Goal: Use online tool/utility: Utilize a website feature to perform a specific function

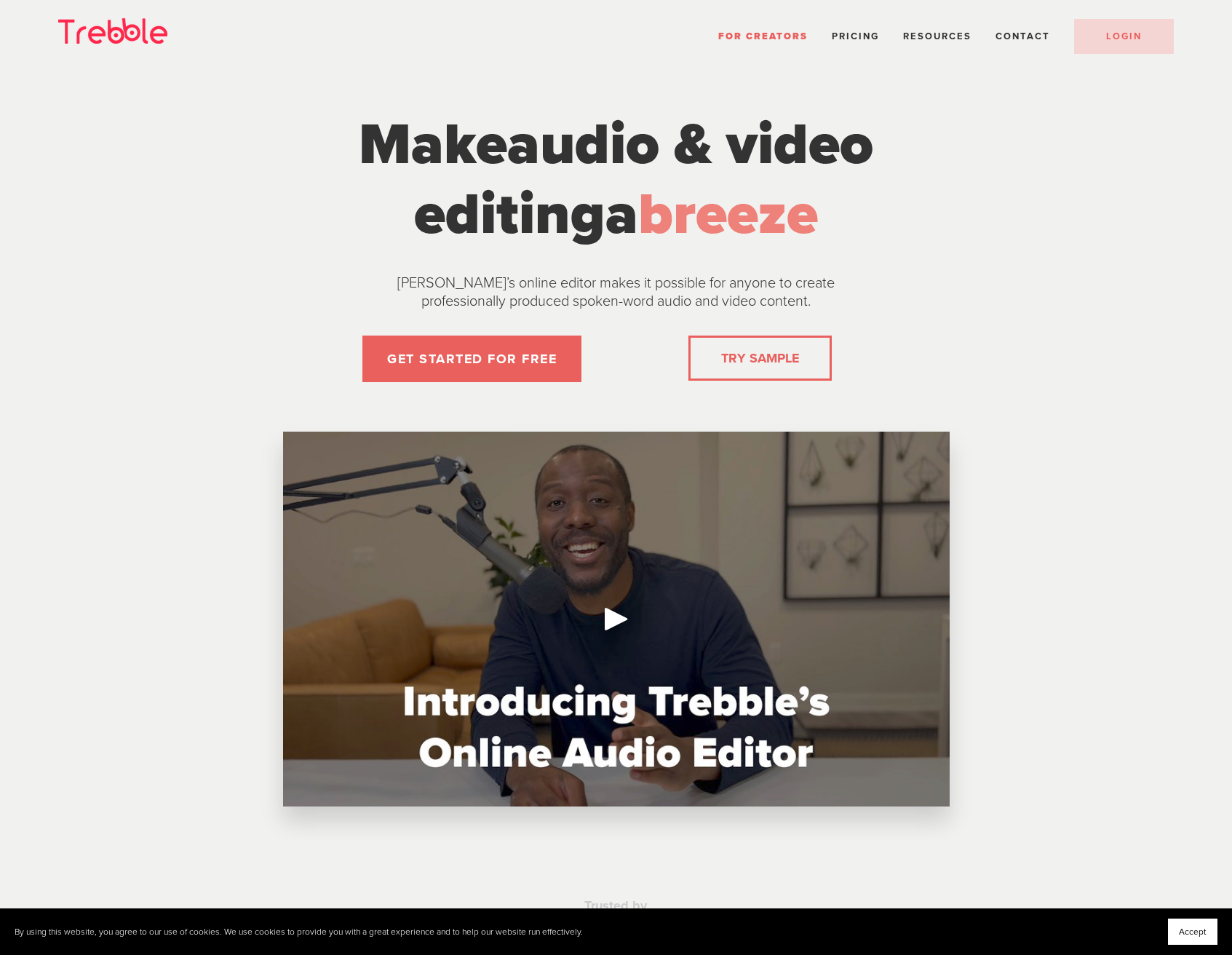
click at [1115, 59] on div "For Creators Pricing Resources Help Center Feature Requests Blog FAQ Contact LO…" at bounding box center [616, 33] width 1232 height 65
click at [1121, 50] on link "LOGIN" at bounding box center [1124, 36] width 100 height 35
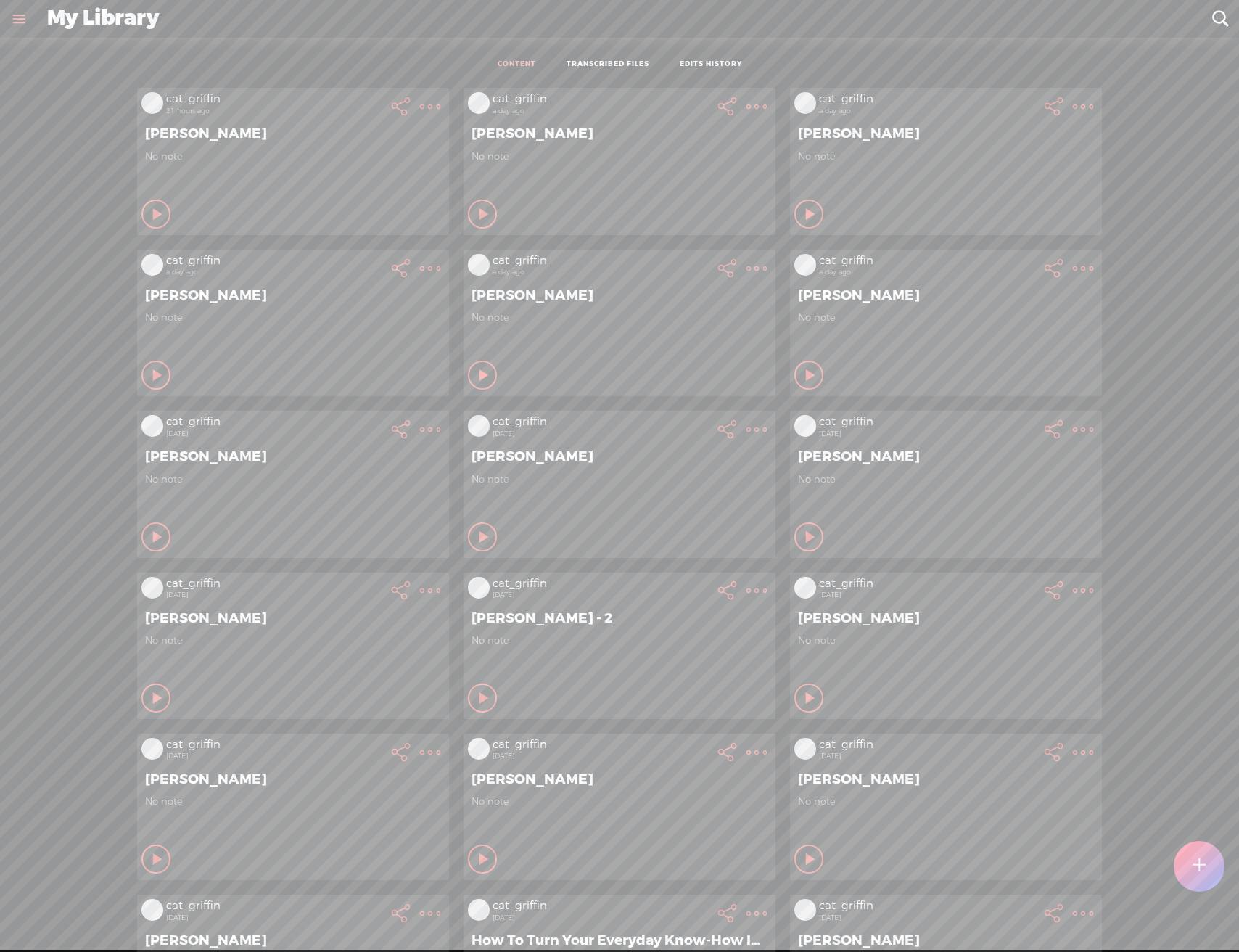
click at [1179, 874] on div at bounding box center [1199, 865] width 51 height 51
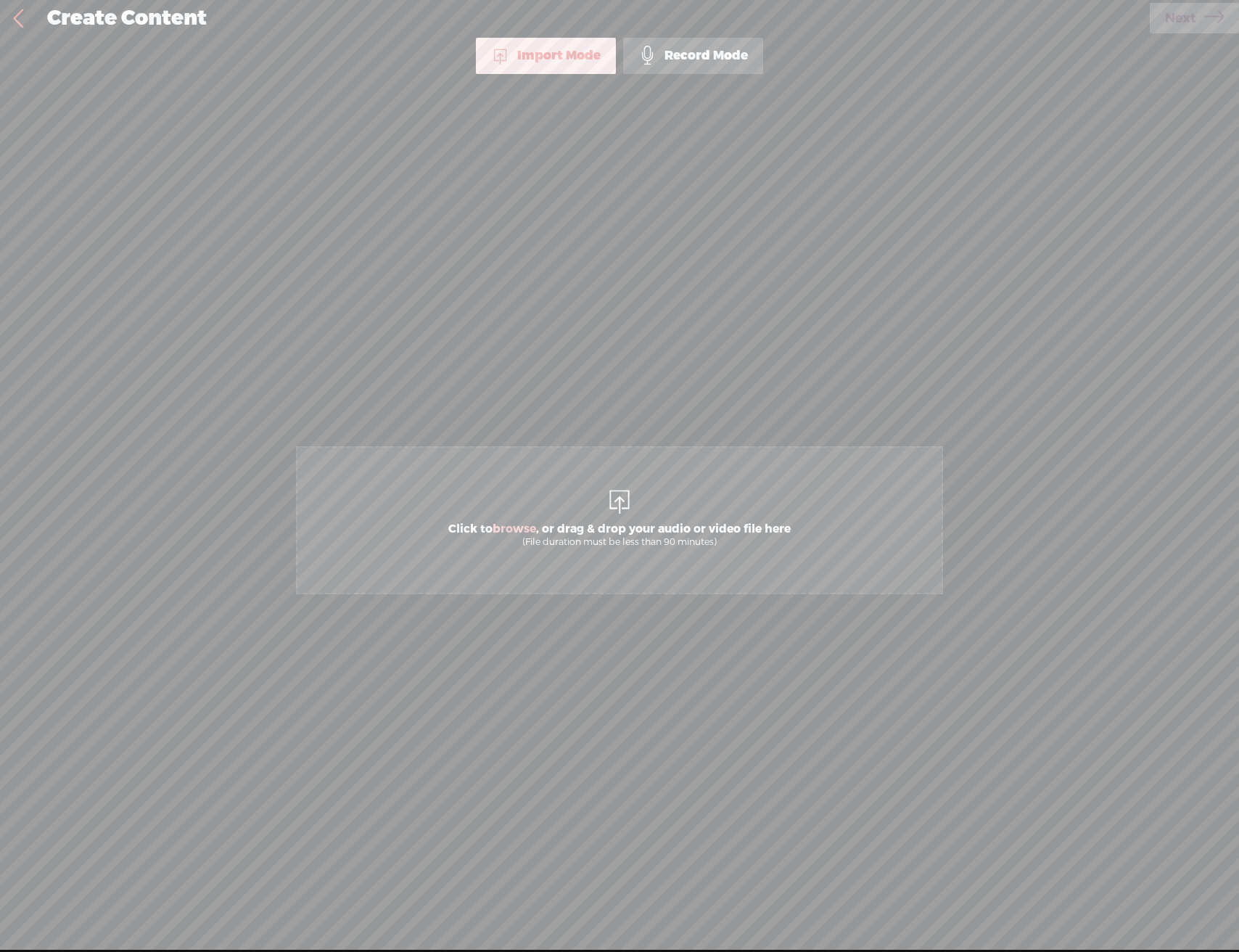
click at [594, 584] on span "Click to browse , or drag & drop your audio or video file here (File duration m…" at bounding box center [620, 520] width 647 height 148
click at [1188, 21] on span "Next" at bounding box center [1181, 18] width 31 height 37
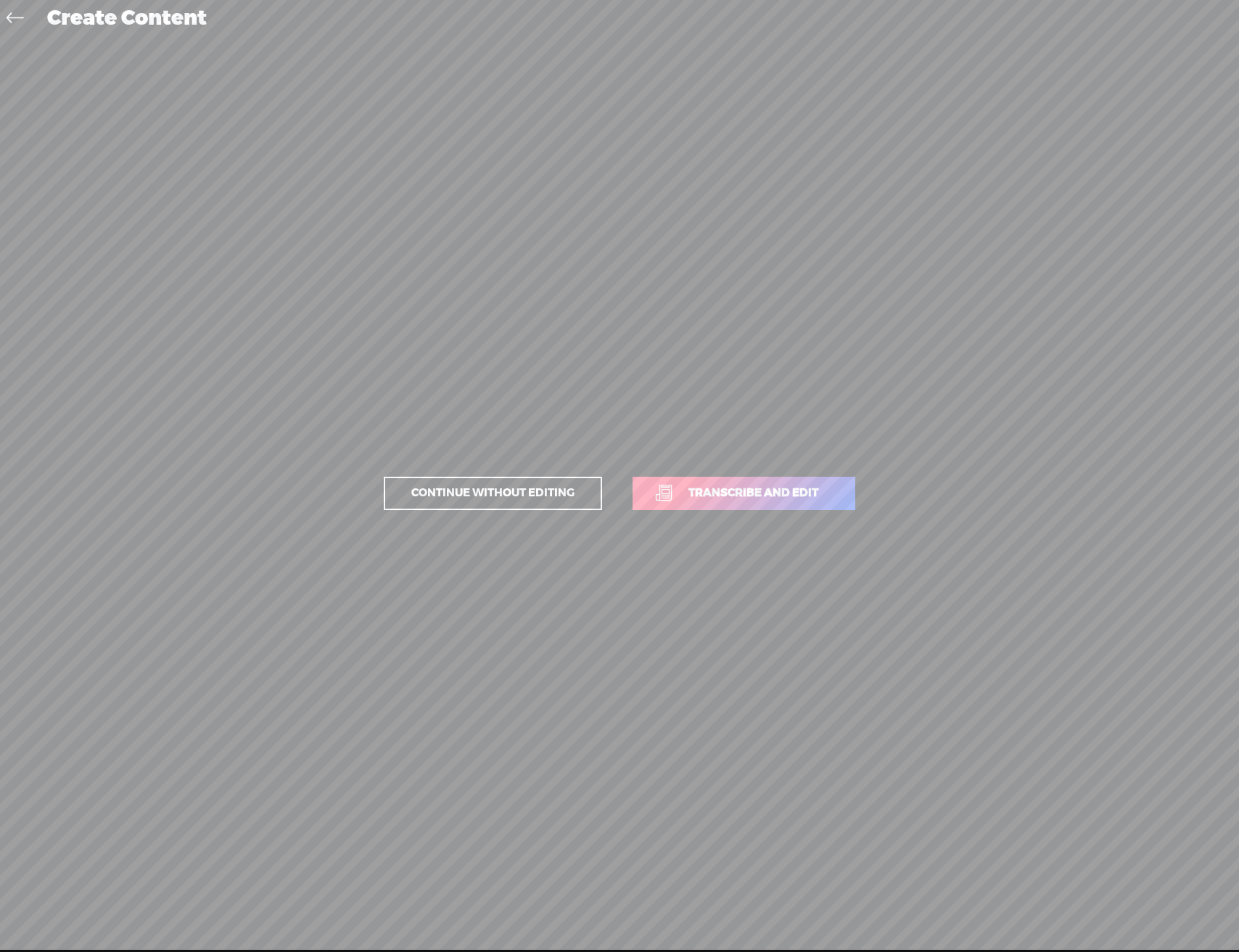
click at [824, 494] on span "Transcribe and edit" at bounding box center [753, 492] width 161 height 16
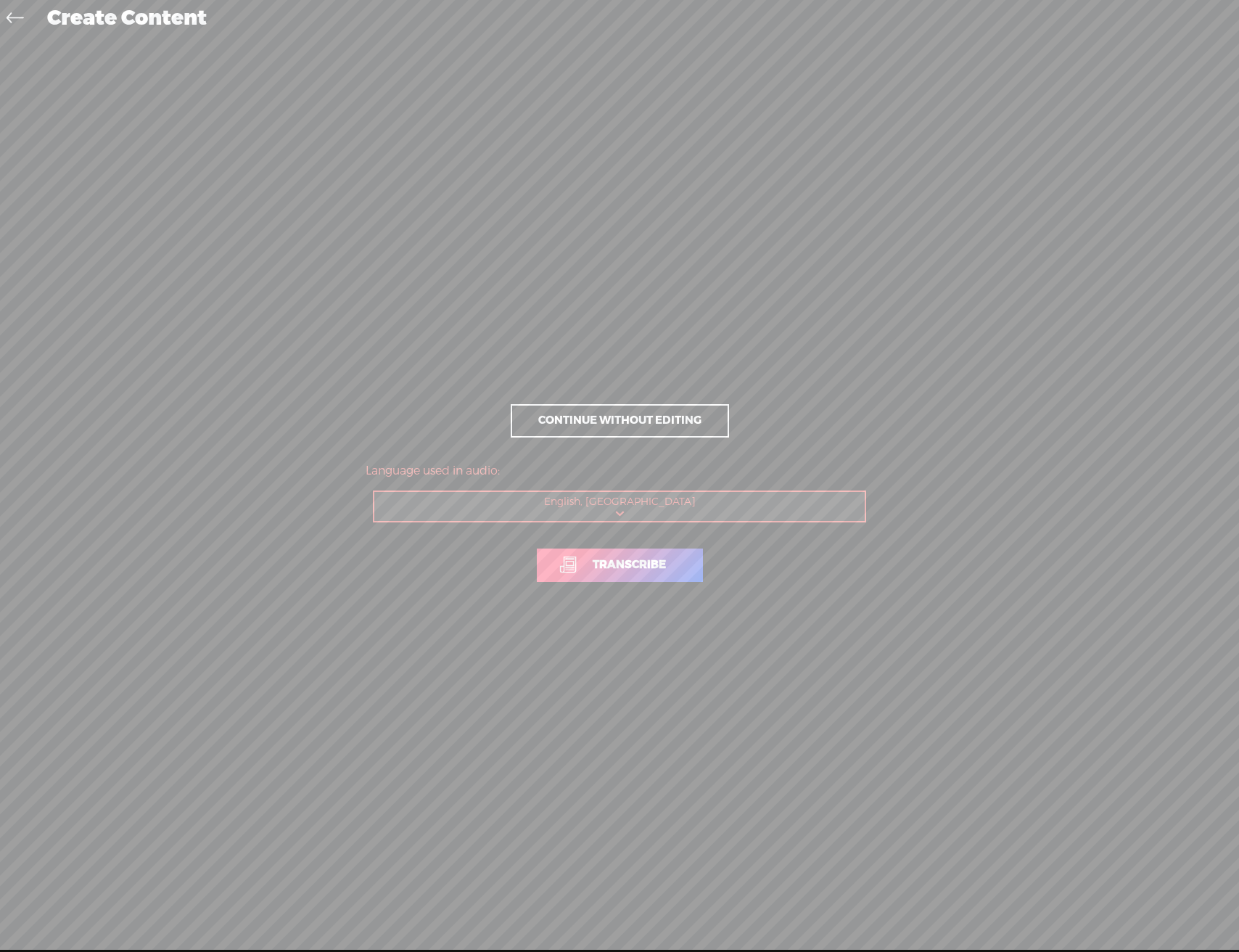
click at [671, 555] on link "Transcribe" at bounding box center [619, 565] width 166 height 33
